Goal: Download file/media

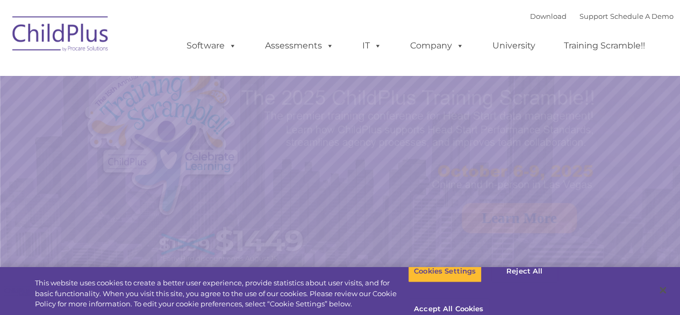
select select "MEDIUM"
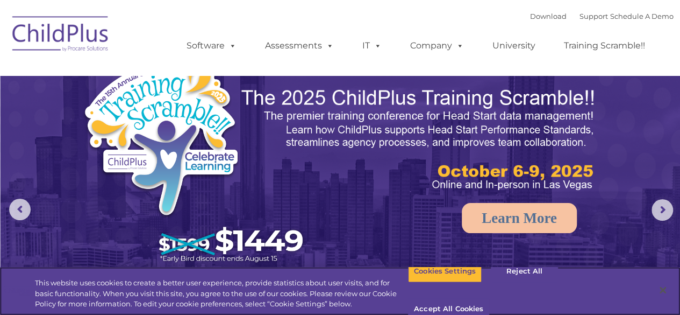
scroll to position [106, 0]
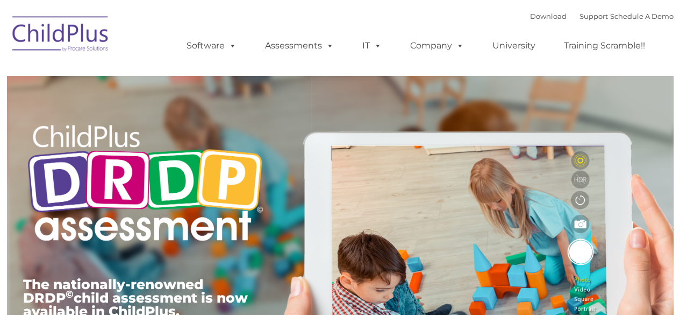
type input ""
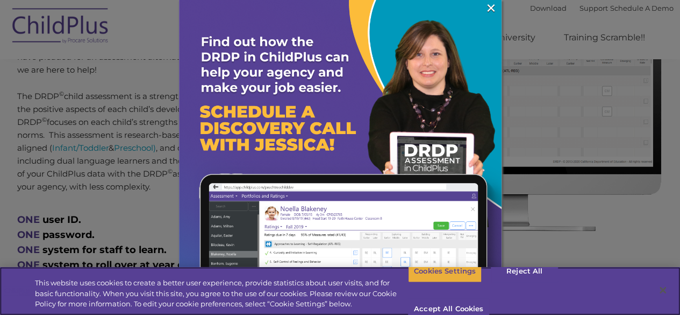
scroll to position [519, 0]
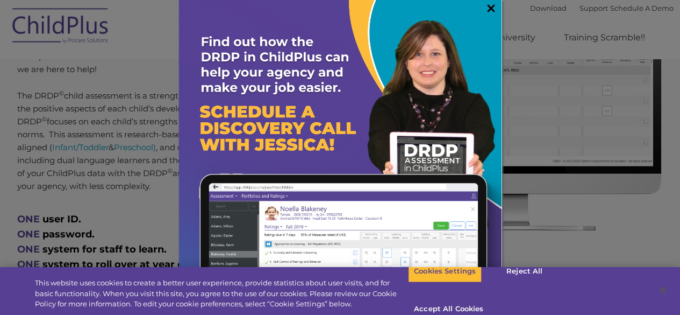
click at [486, 11] on link "×" at bounding box center [491, 8] width 12 height 11
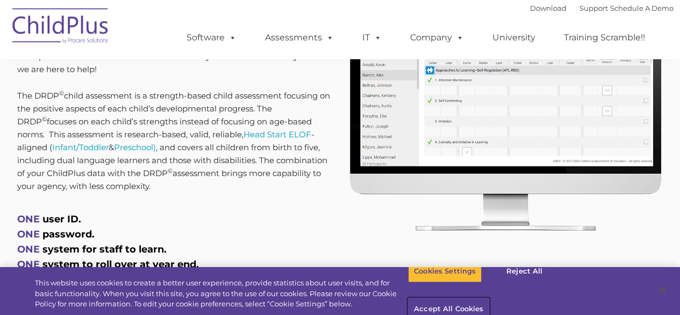
click at [490, 298] on button "Accept All Cookies" at bounding box center [448, 309] width 81 height 23
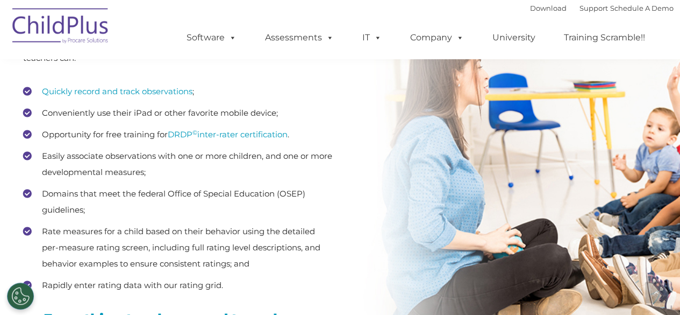
scroll to position [1517, 0]
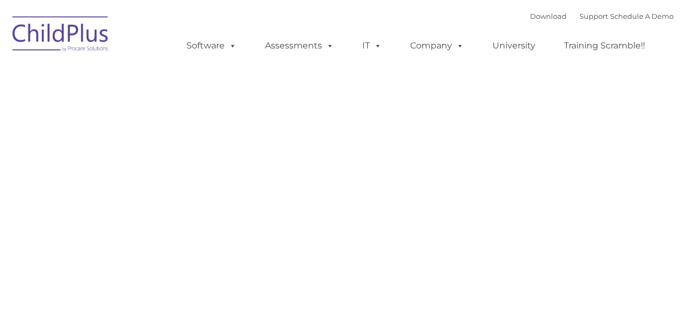
type input ""
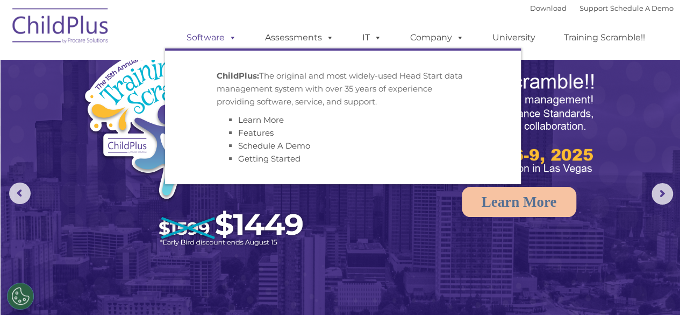
click at [233, 32] on span at bounding box center [231, 37] width 12 height 10
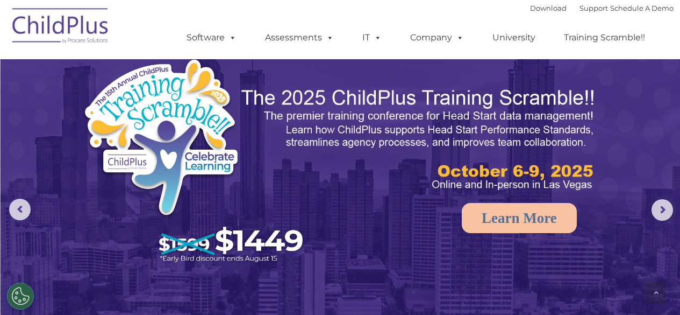
scroll to position [1335, 0]
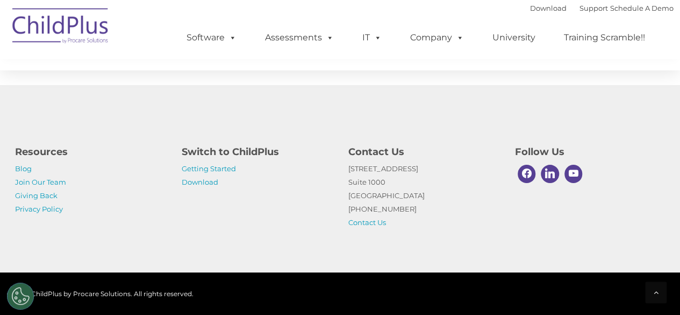
select select "MEDIUM"
click at [201, 183] on link "Download" at bounding box center [200, 182] width 37 height 9
